Goal: Information Seeking & Learning: Learn about a topic

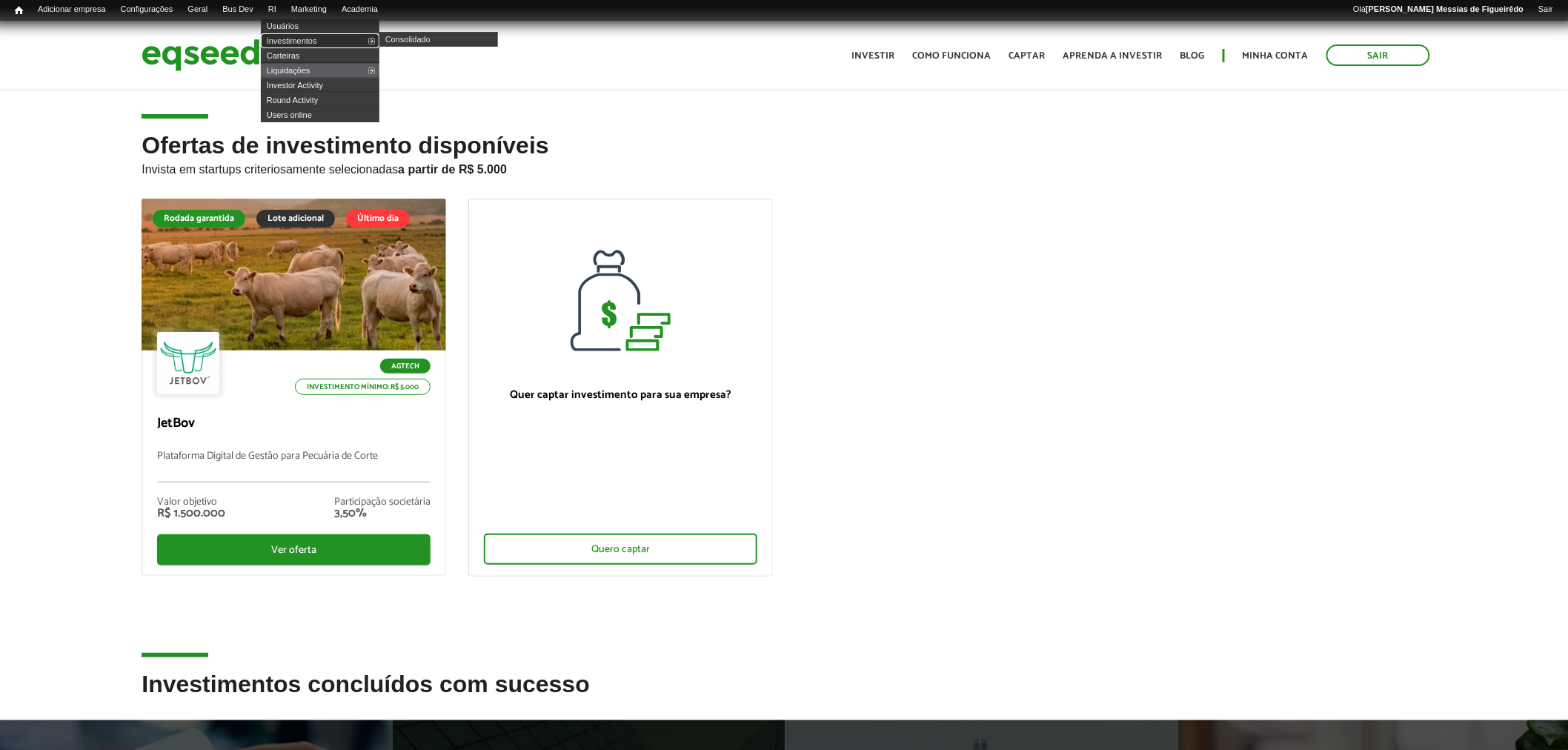
click at [289, 43] on link "Investimentos" at bounding box center [320, 40] width 119 height 15
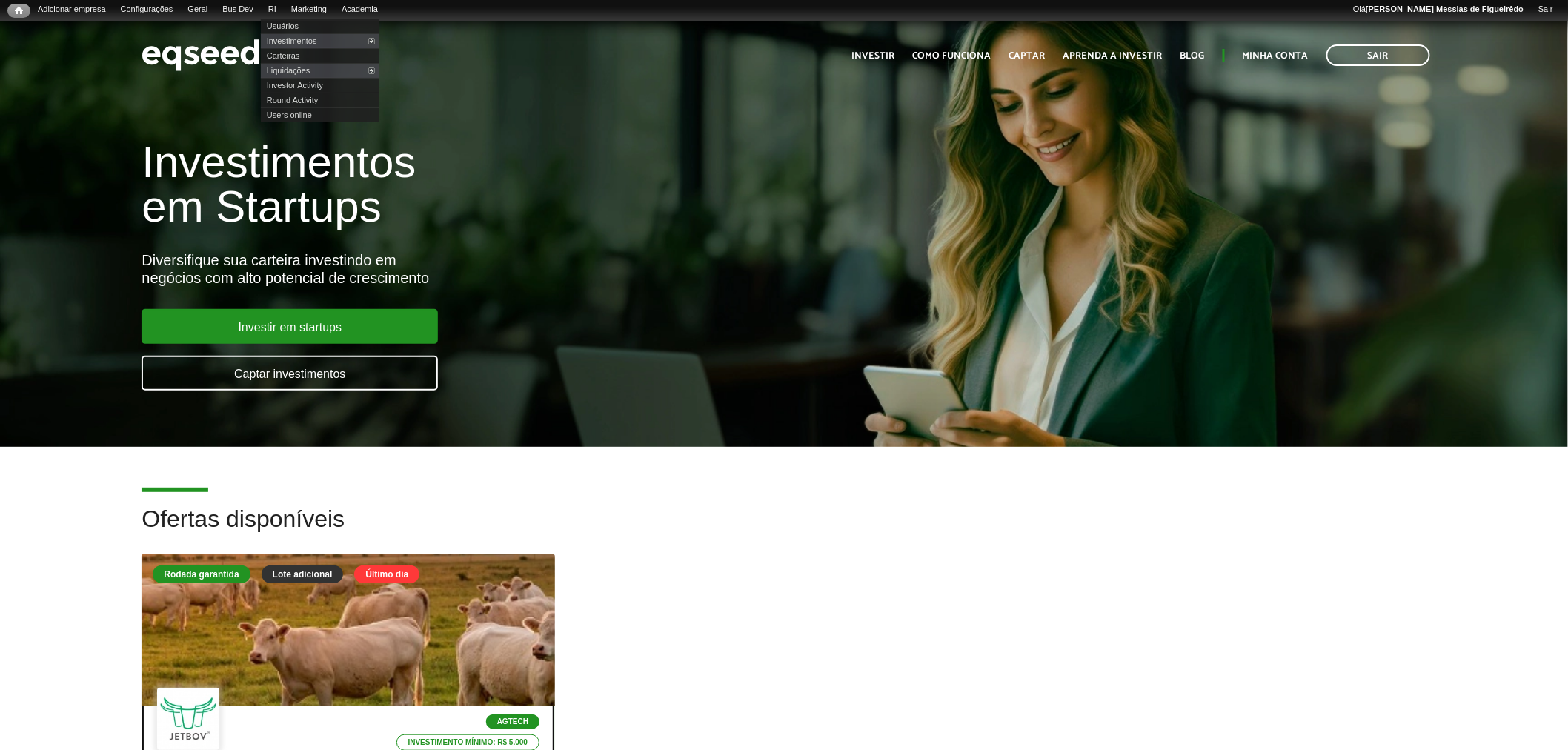
click at [277, 624] on div at bounding box center [349, 631] width 496 height 183
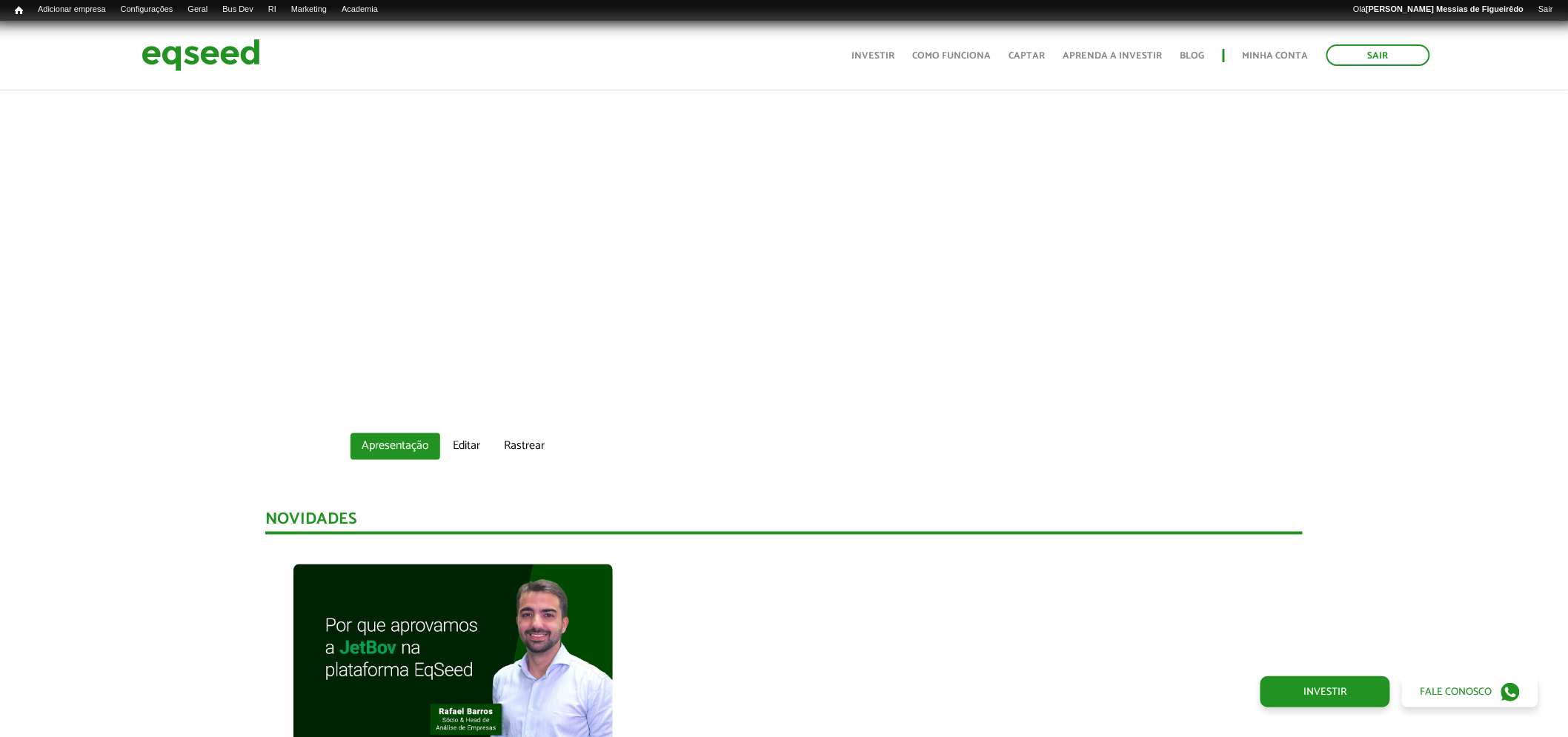
scroll to position [754, 0]
click at [467, 435] on link "Editar" at bounding box center [467, 448] width 50 height 27
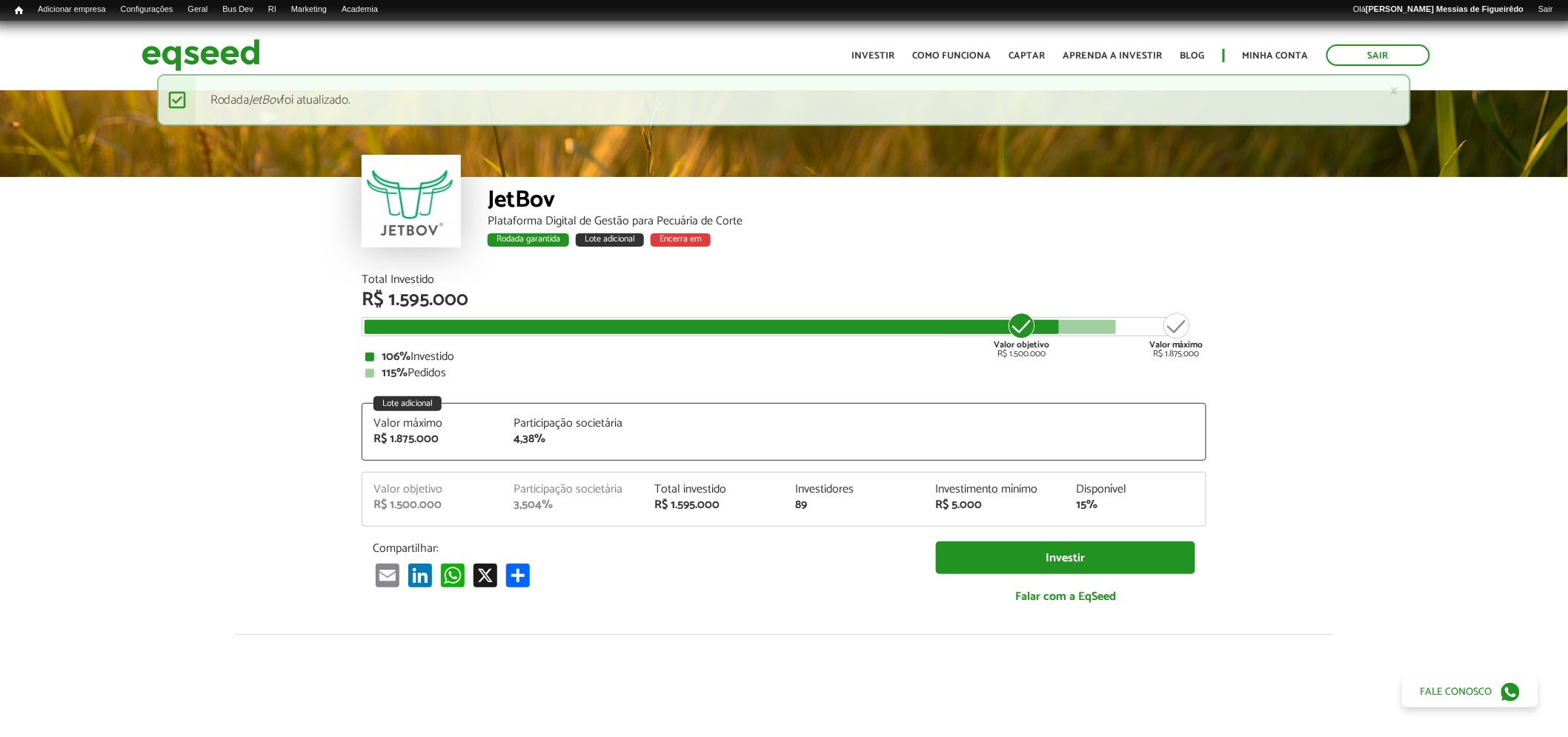
scroll to position [1824, 0]
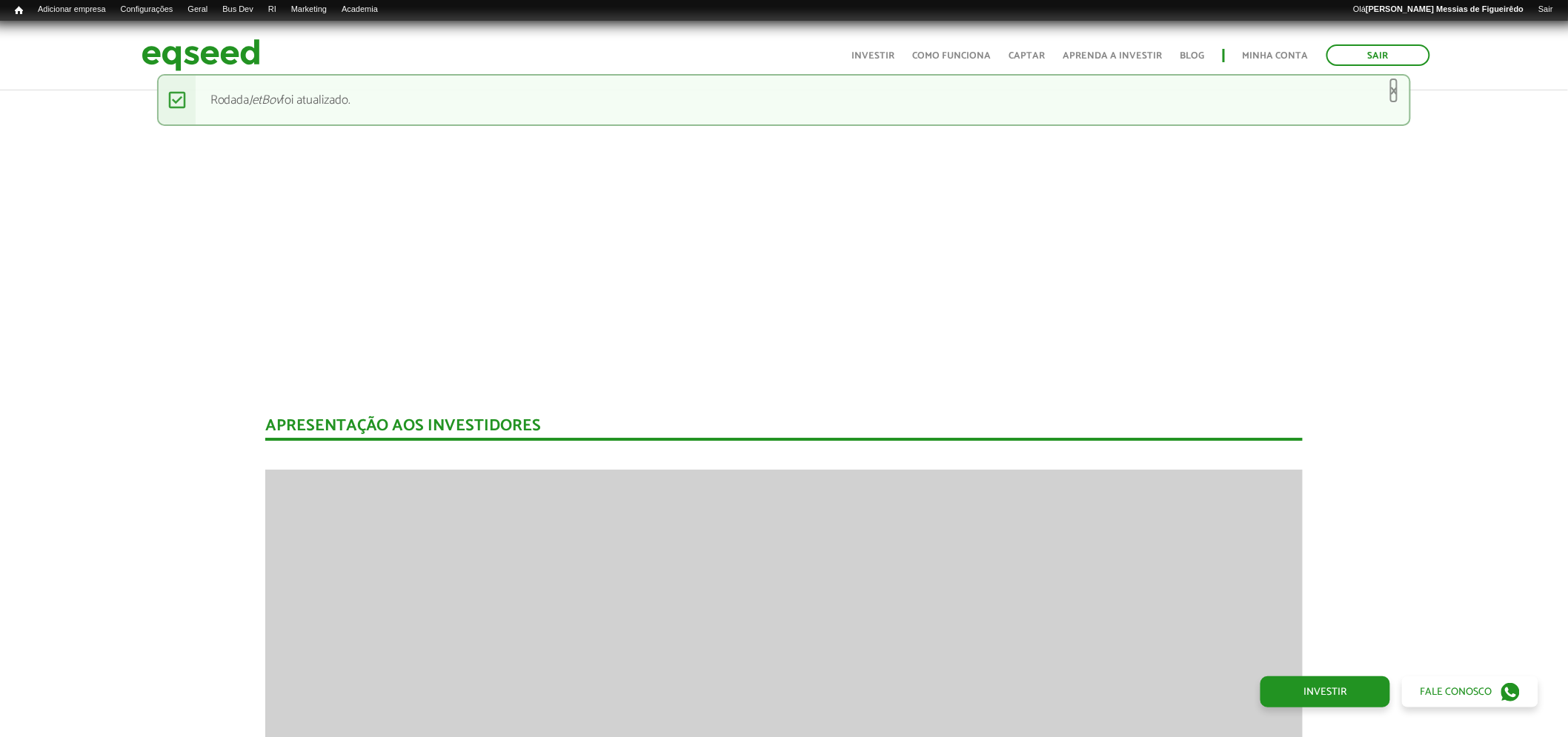
click at [1394, 85] on link "×" at bounding box center [1394, 90] width 9 height 15
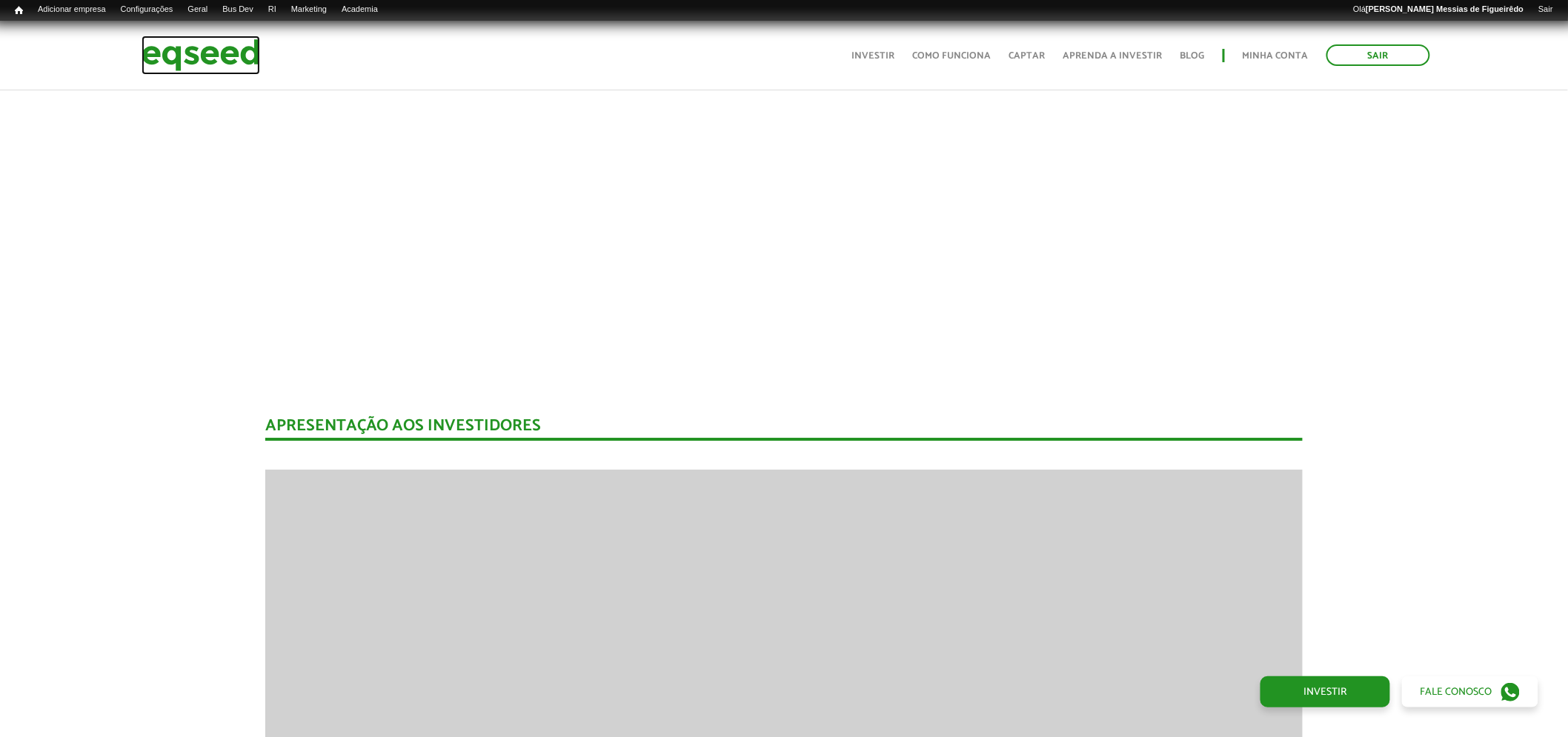
click at [178, 49] on img at bounding box center [200, 55] width 119 height 39
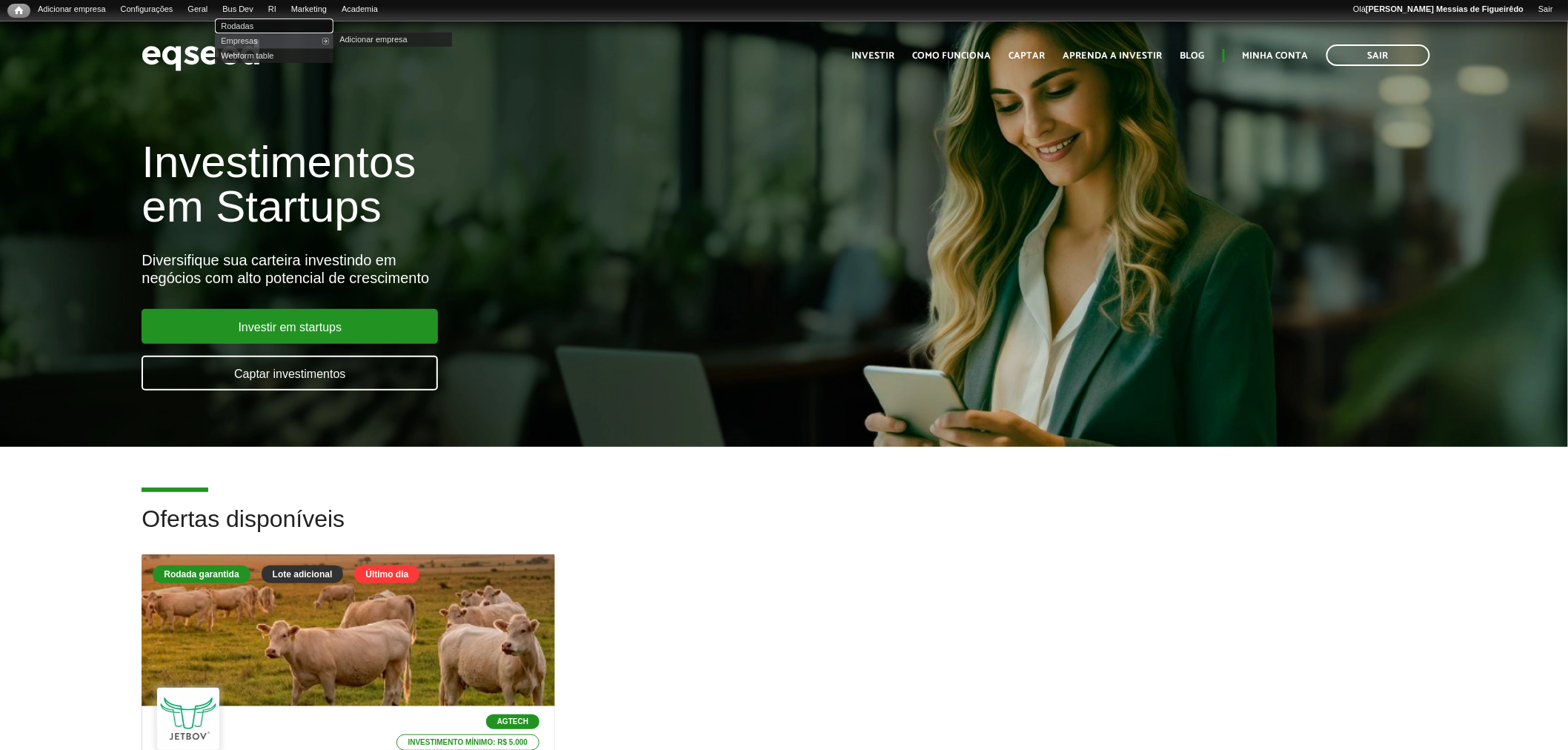
click at [265, 24] on link "Rodadas" at bounding box center [274, 26] width 119 height 15
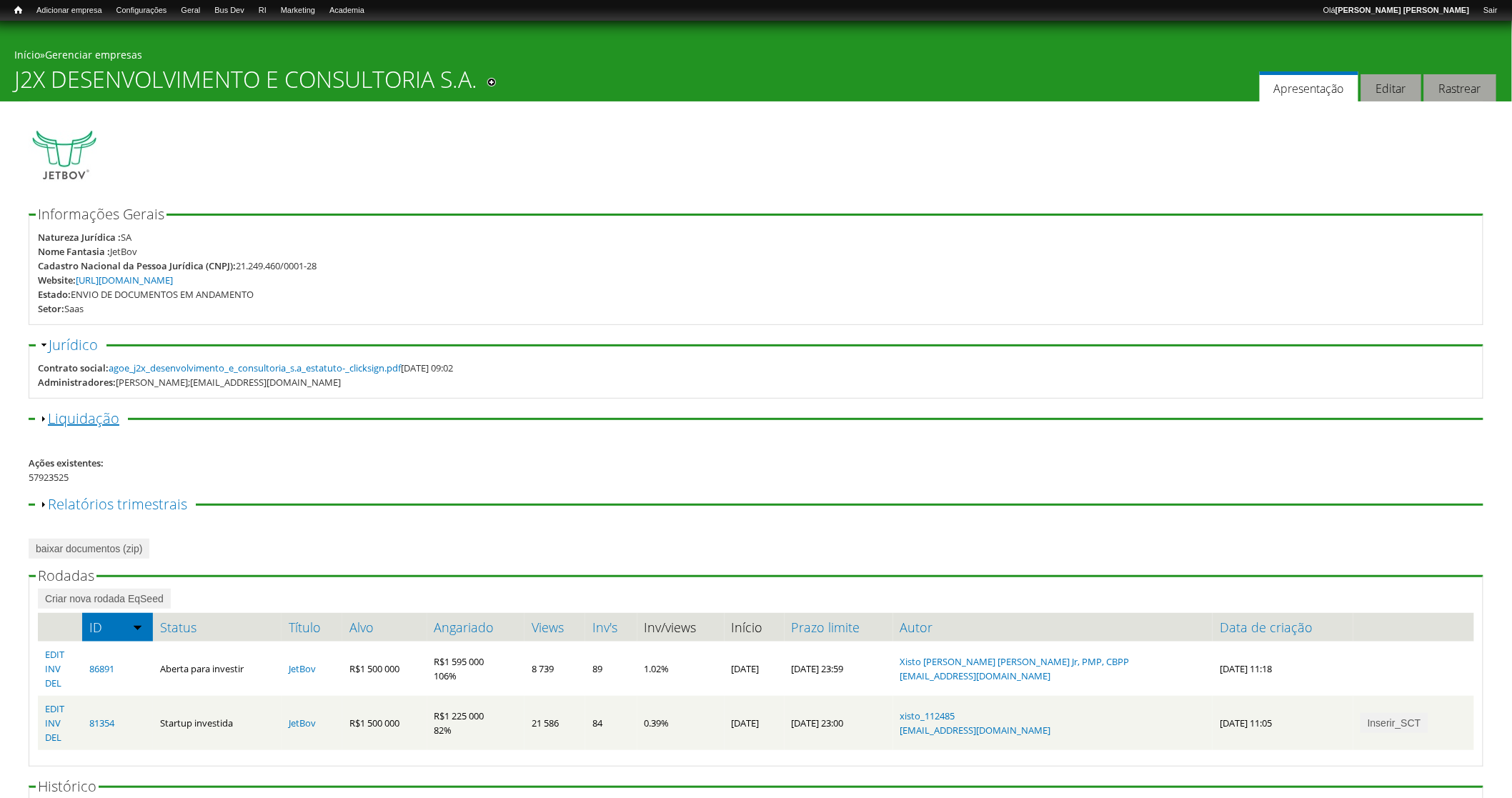
click at [81, 414] on link "Exibir Liquidação" at bounding box center [84, 418] width 72 height 19
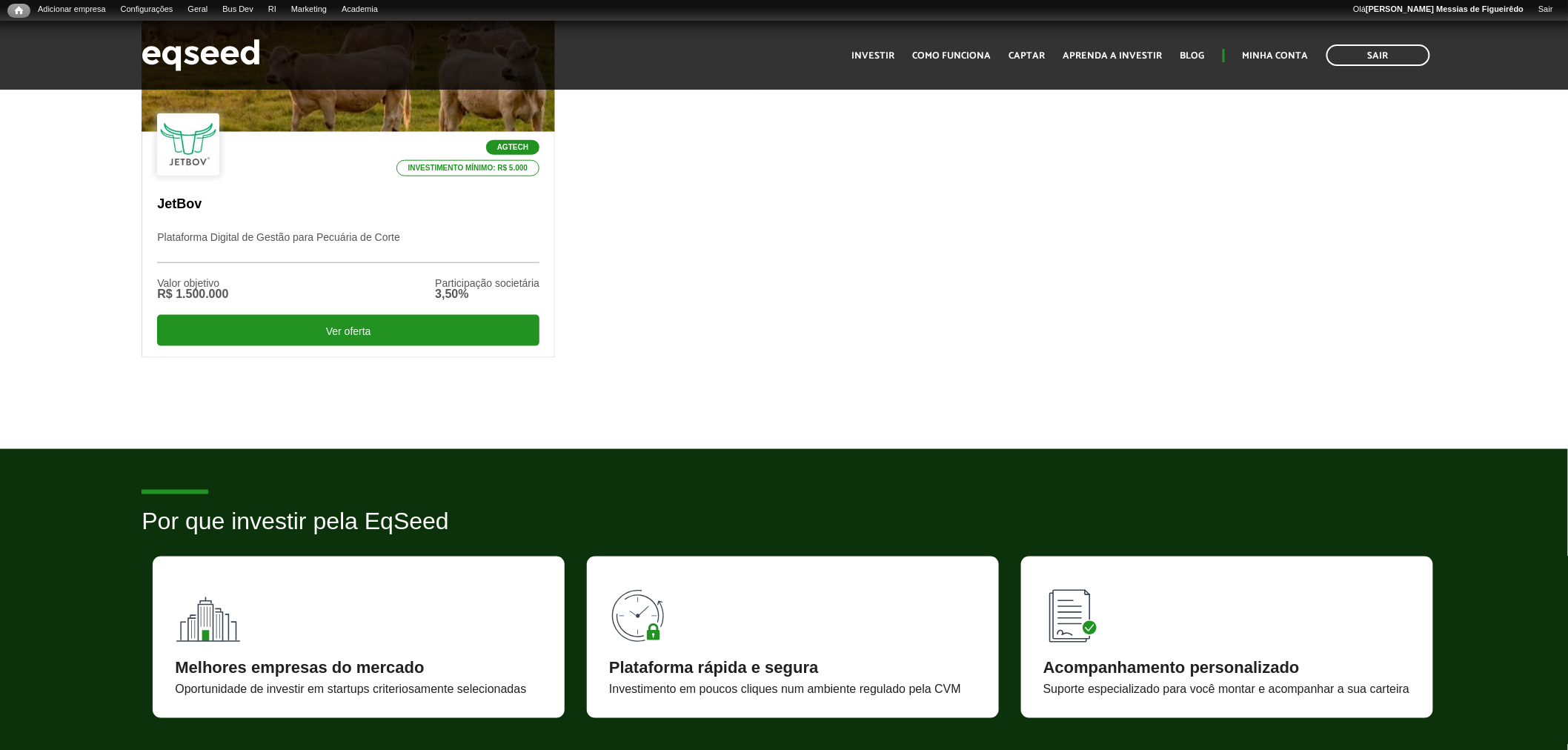
scroll to position [575, 0]
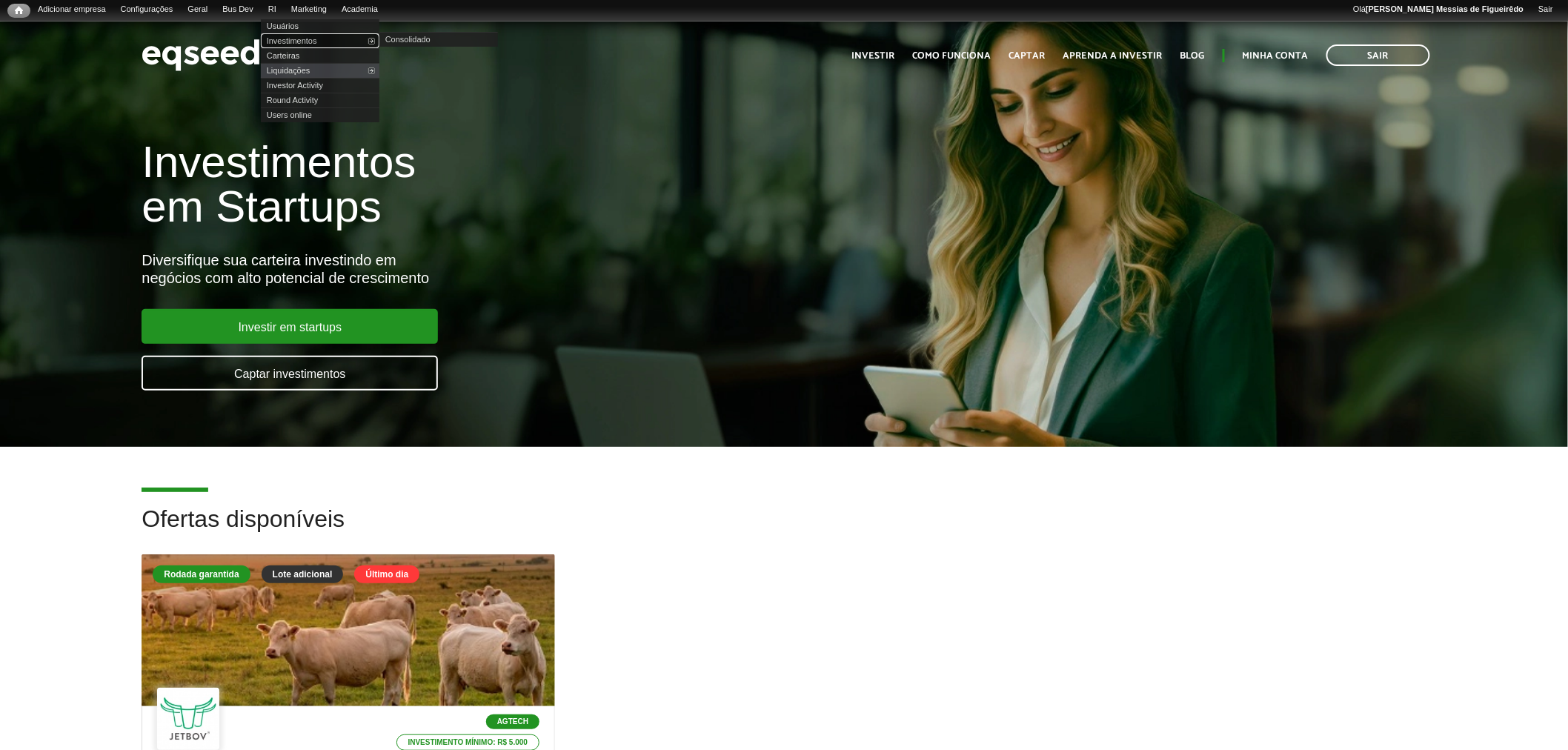
click at [300, 41] on link "Investimentos" at bounding box center [320, 40] width 119 height 15
